Goal: Find specific page/section: Find specific page/section

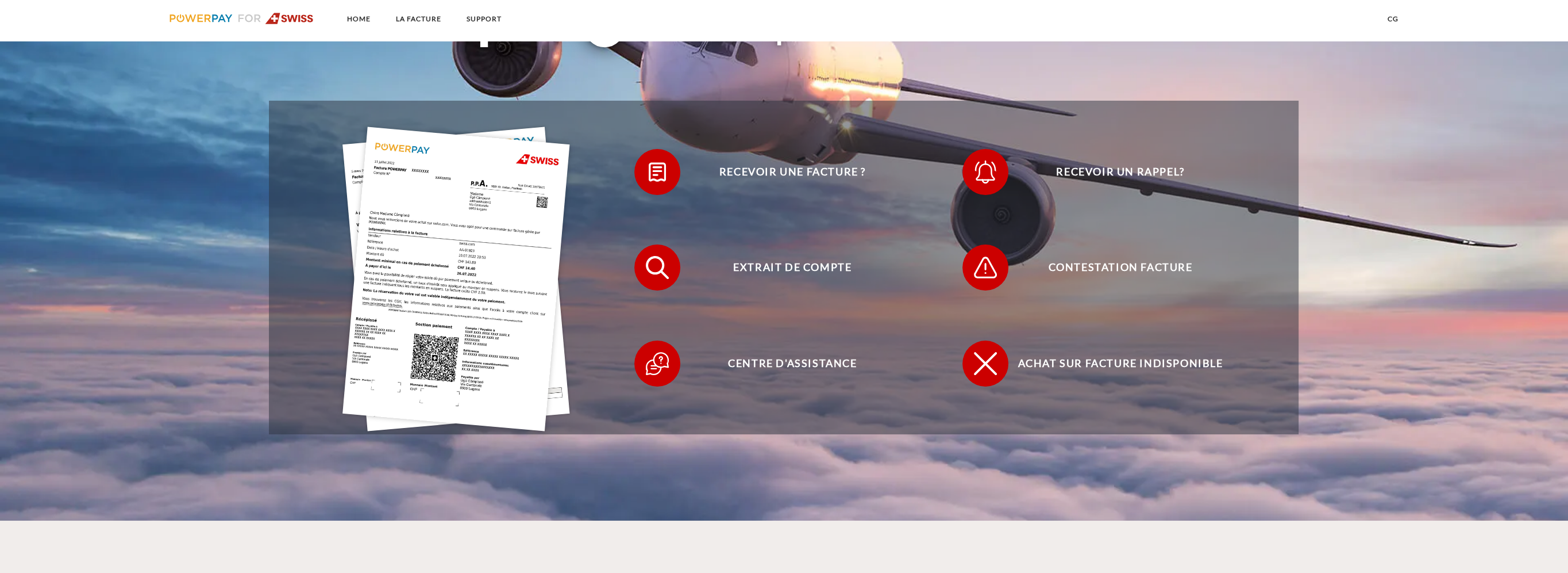
scroll to position [402, 0]
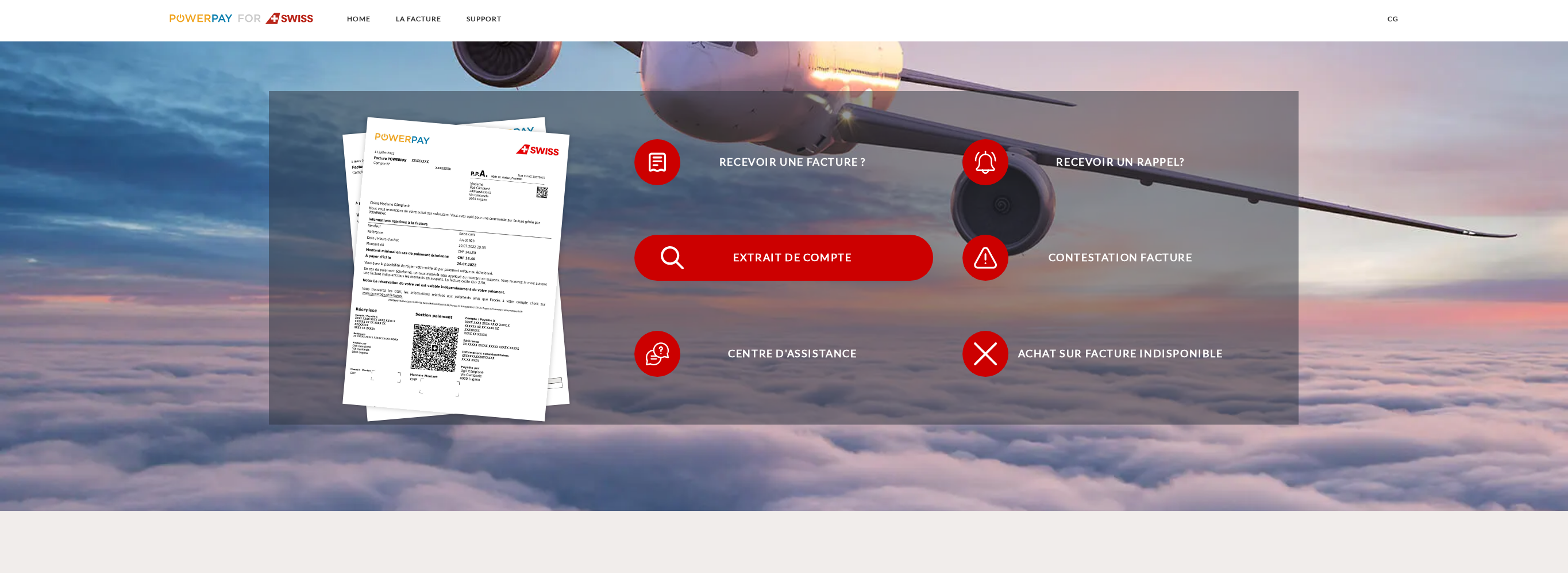
click at [796, 259] on span "Extrait de compte" at bounding box center [792, 257] width 282 height 46
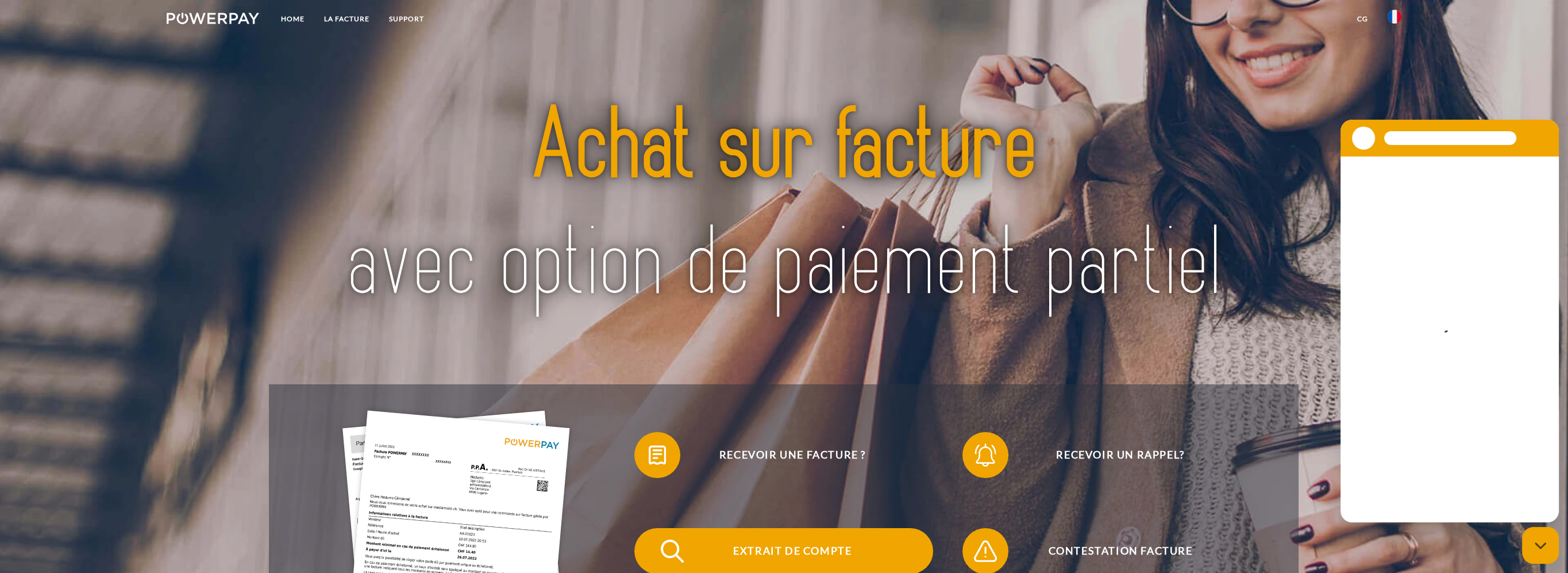
click at [779, 540] on span "Extrait de compte" at bounding box center [792, 551] width 282 height 46
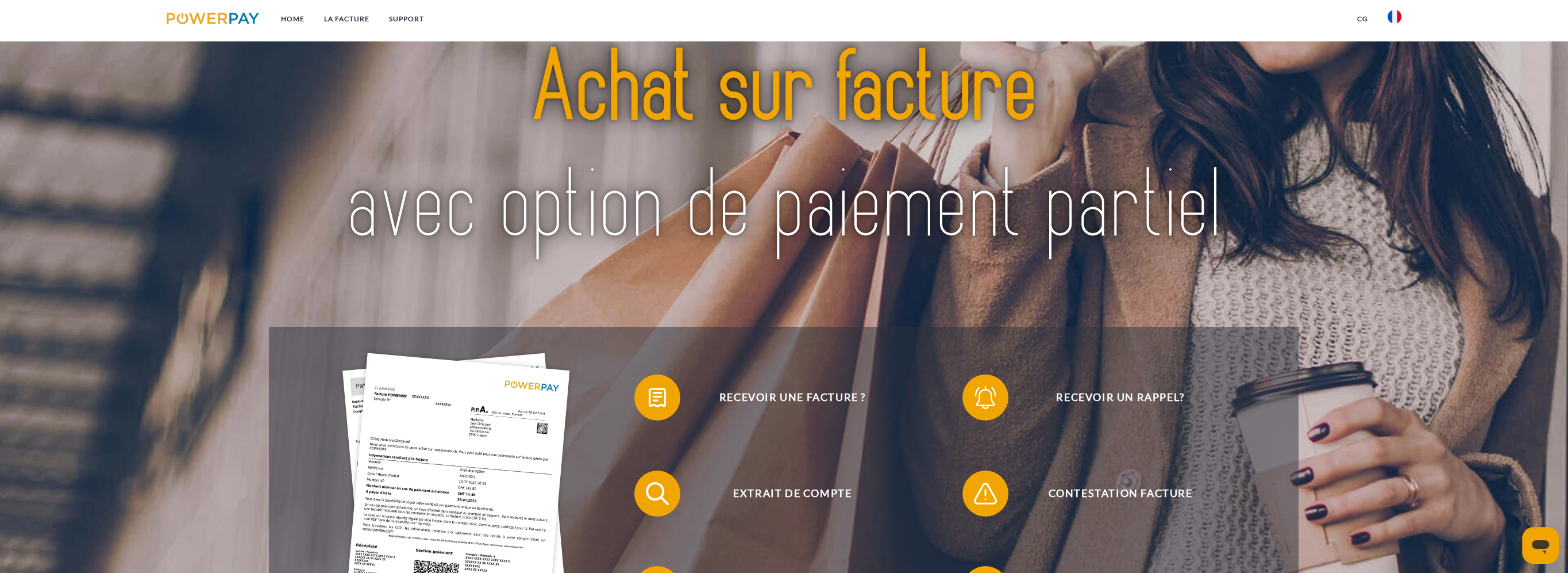
scroll to position [230, 0]
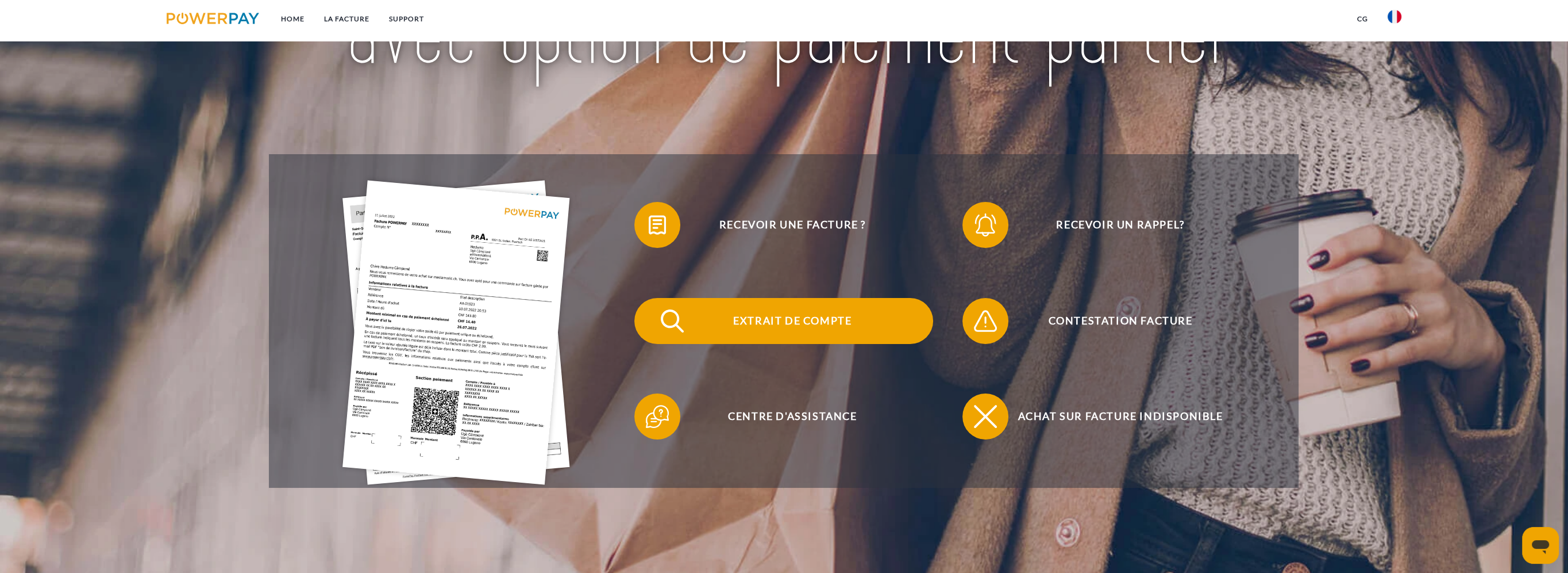
click at [761, 317] on span "Extrait de compte" at bounding box center [792, 321] width 282 height 46
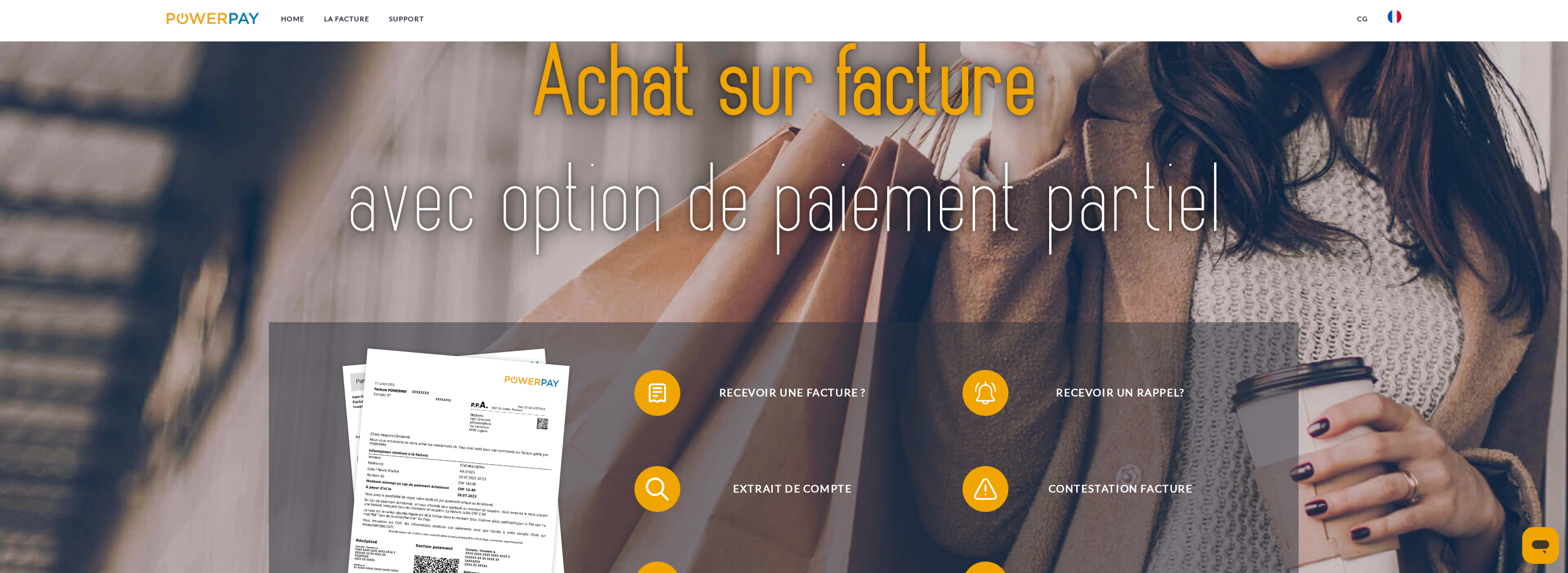
scroll to position [172, 0]
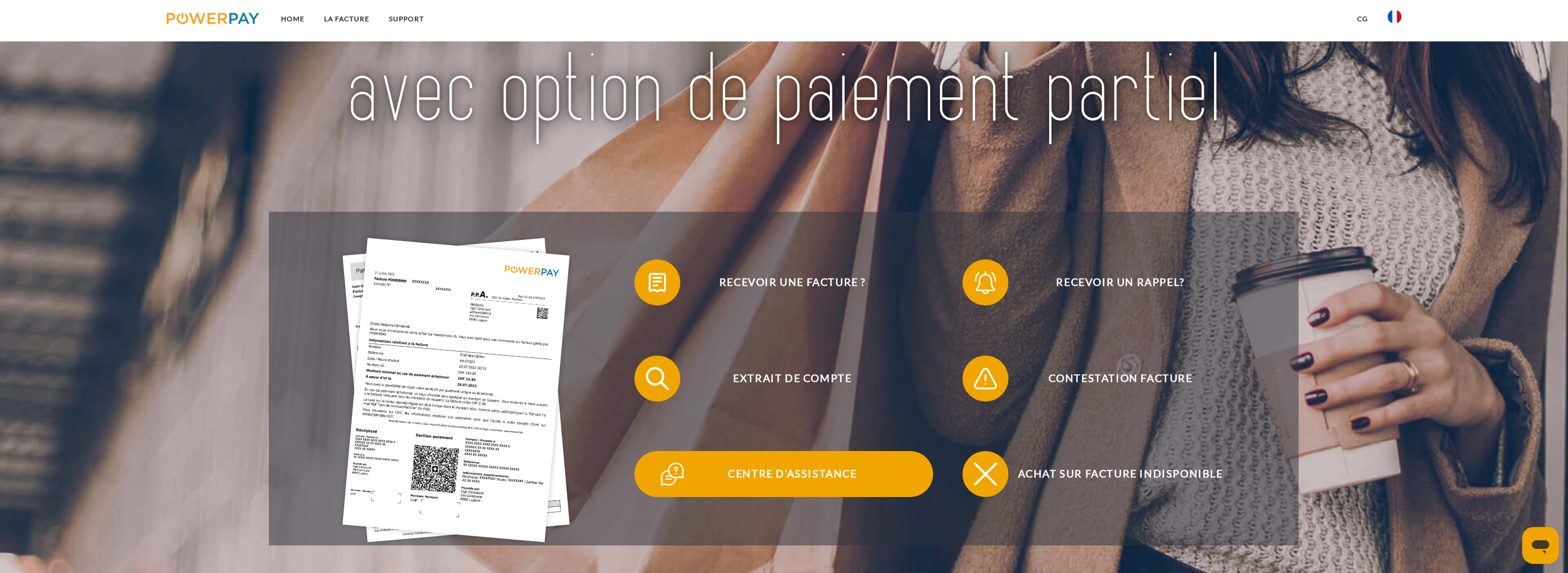
click at [756, 476] on span "Centre d'assistance" at bounding box center [792, 474] width 282 height 46
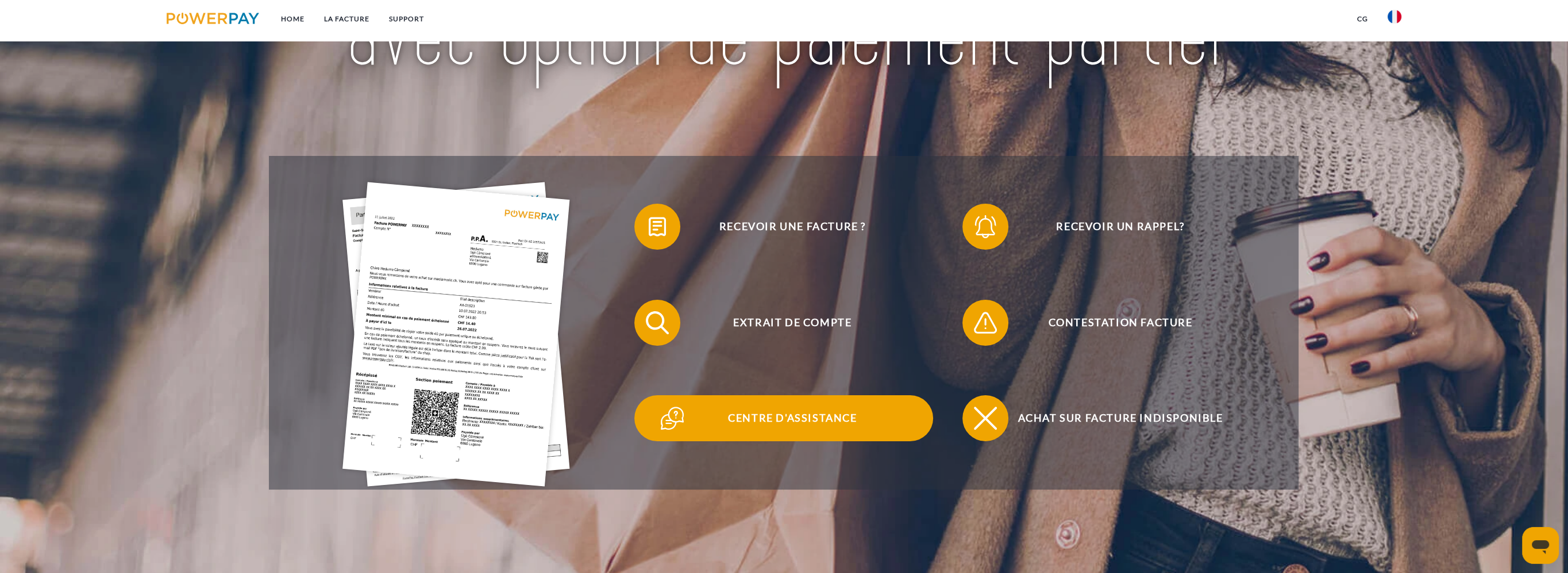
scroll to position [230, 0]
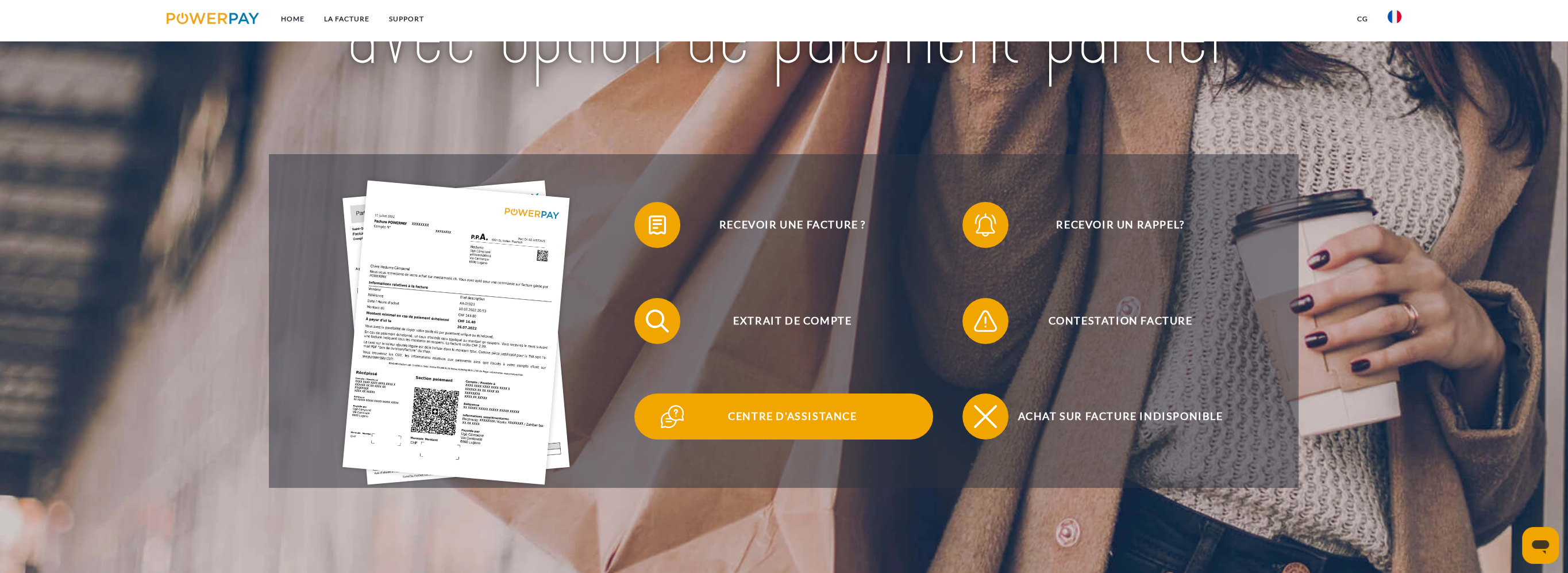
click at [740, 418] on span "Centre d'assistance" at bounding box center [792, 417] width 282 height 46
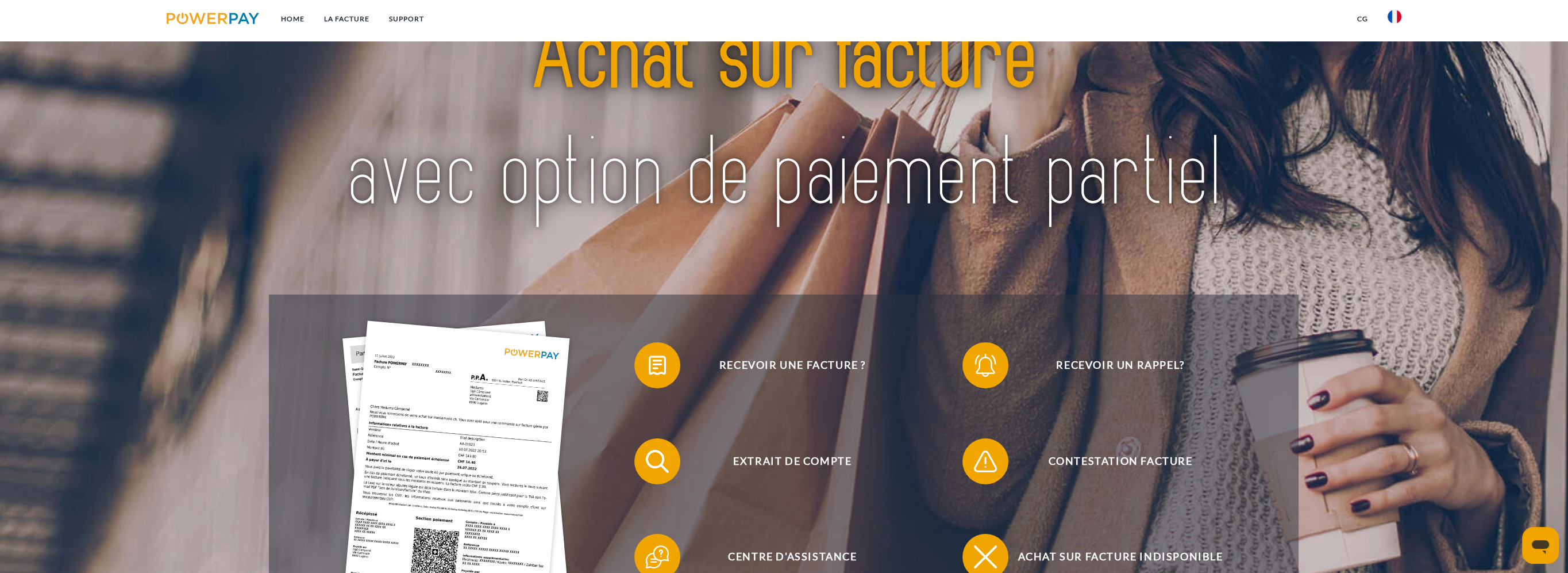
scroll to position [230, 0]
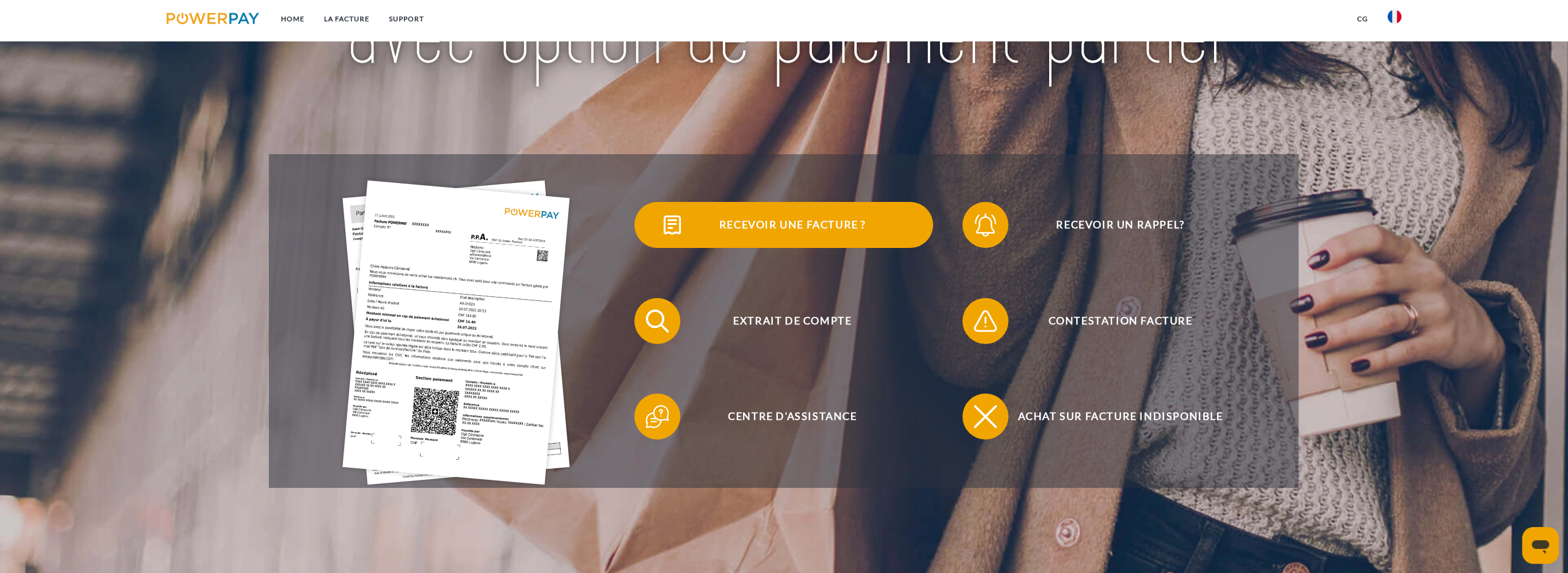
click at [749, 217] on span "Recevoir une facture ?" at bounding box center [792, 225] width 282 height 46
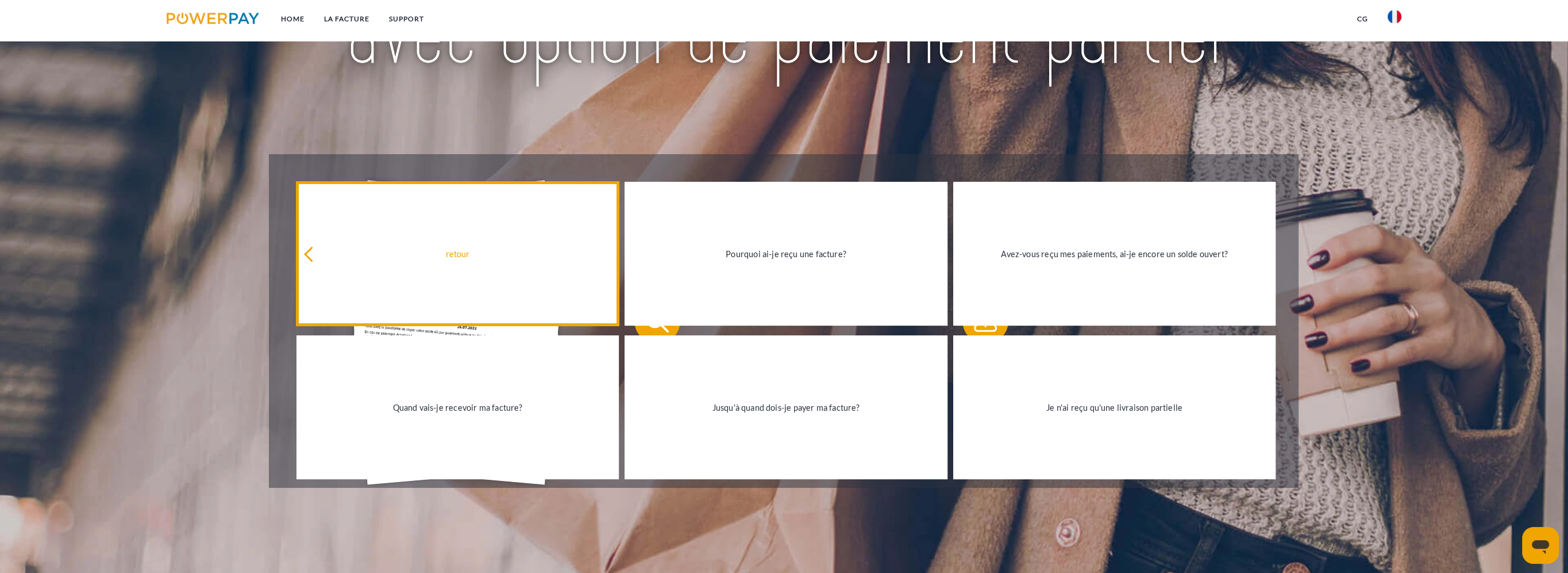
click at [309, 260] on div "retour" at bounding box center [458, 253] width 309 height 15
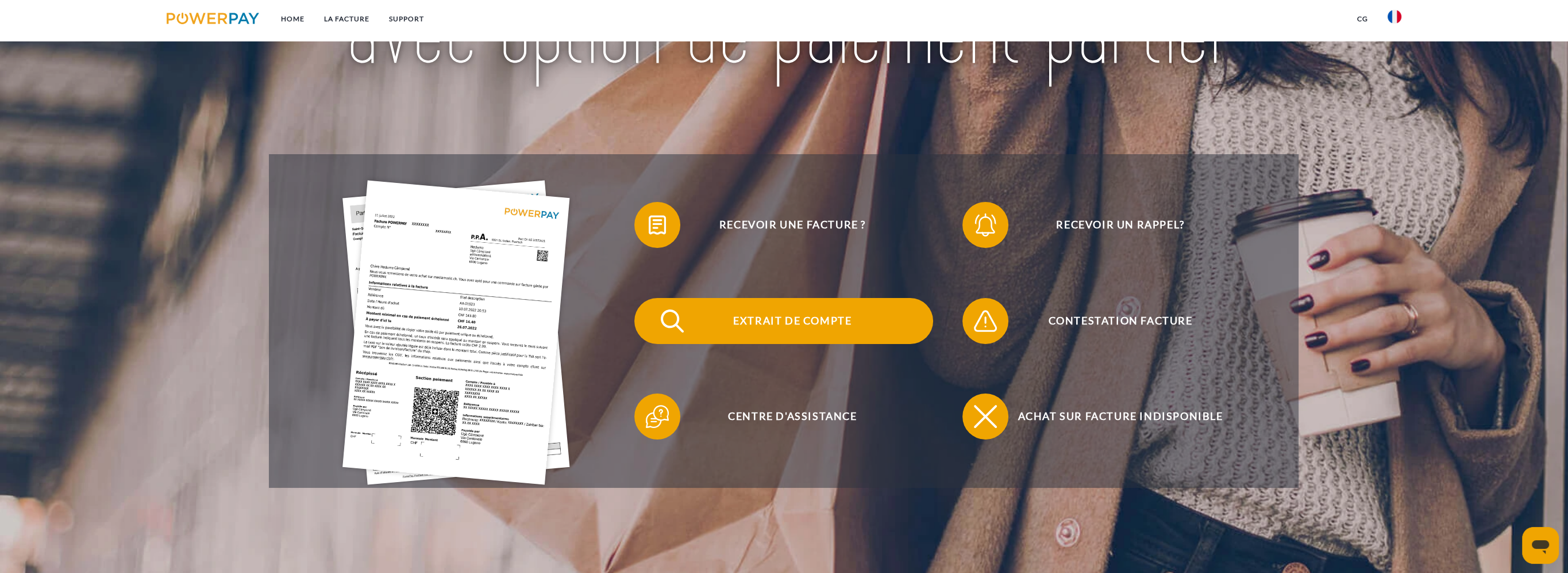
click at [761, 322] on span "Extrait de compte" at bounding box center [792, 321] width 282 height 46
